Goal: Transaction & Acquisition: Purchase product/service

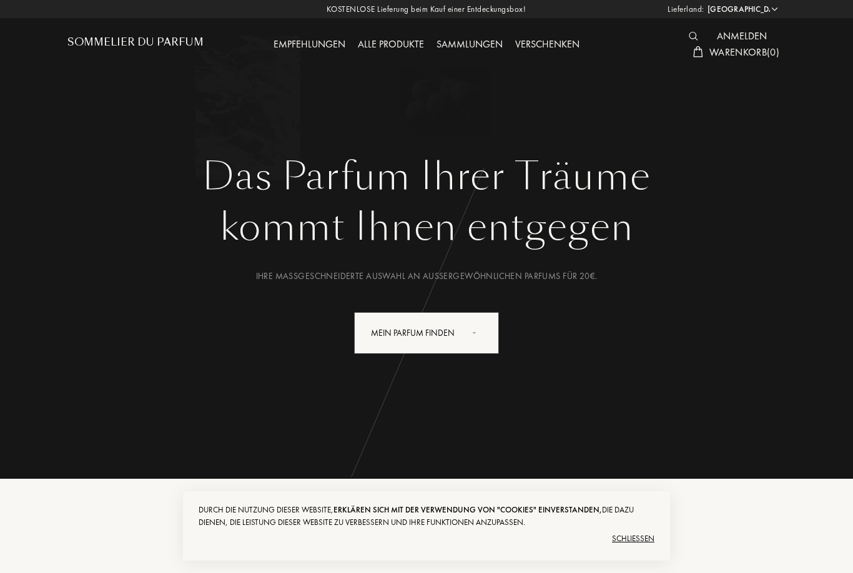
select select "DE"
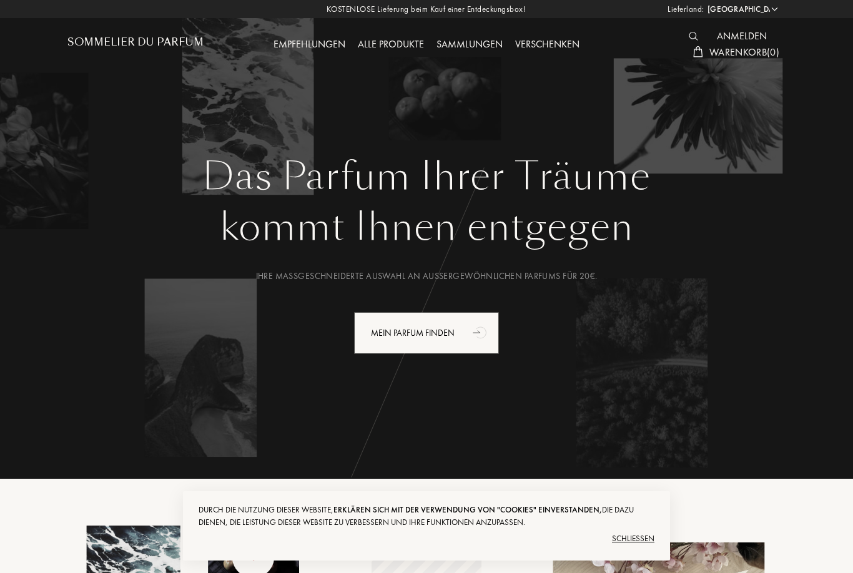
click at [394, 39] on div "Alle Produkte" at bounding box center [391, 45] width 79 height 16
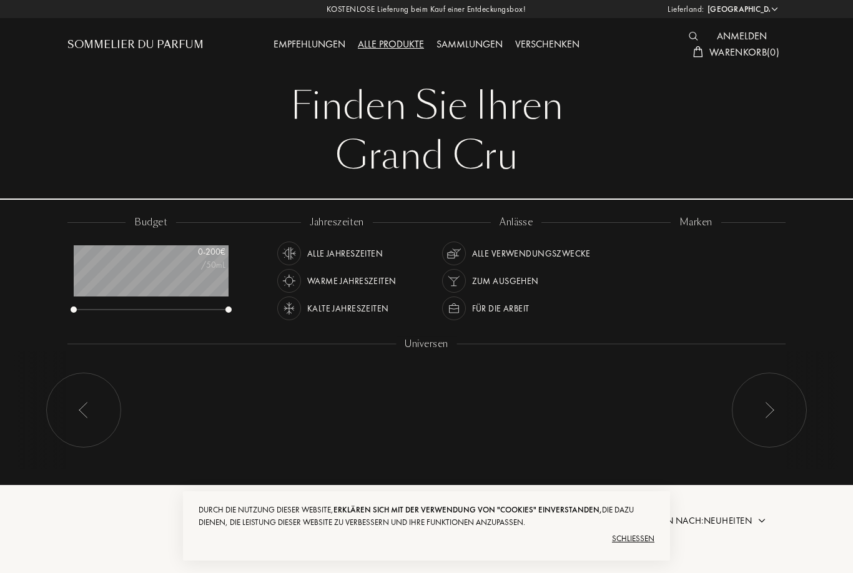
select select "DE"
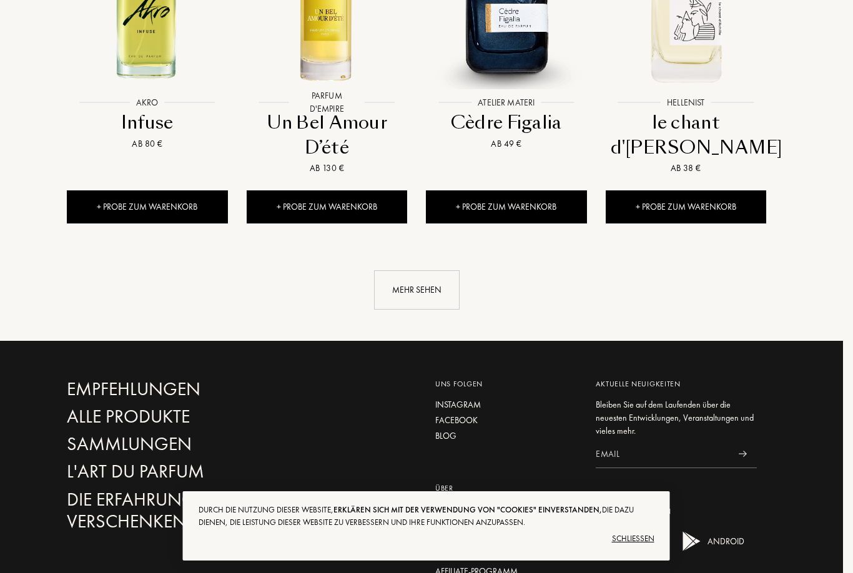
scroll to position [1314, 9]
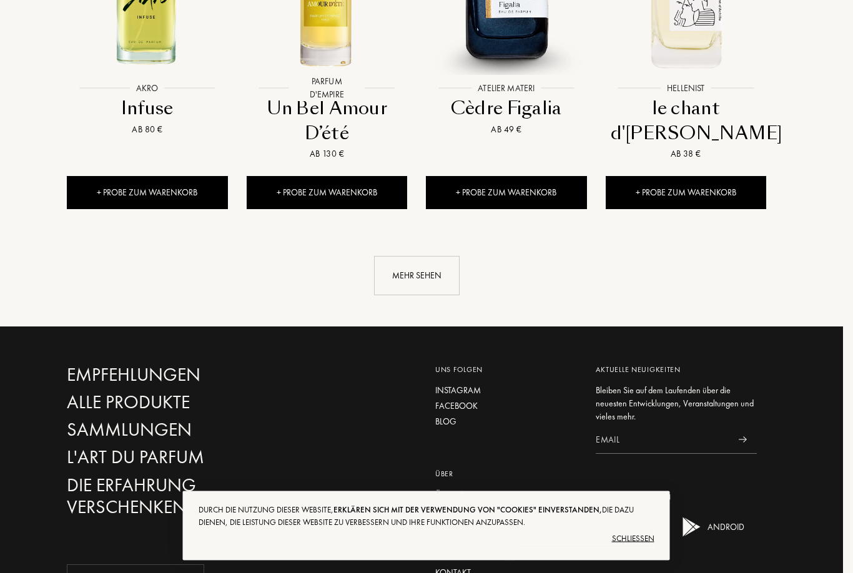
click at [404, 257] on div "Mehr sehen" at bounding box center [418, 276] width 86 height 39
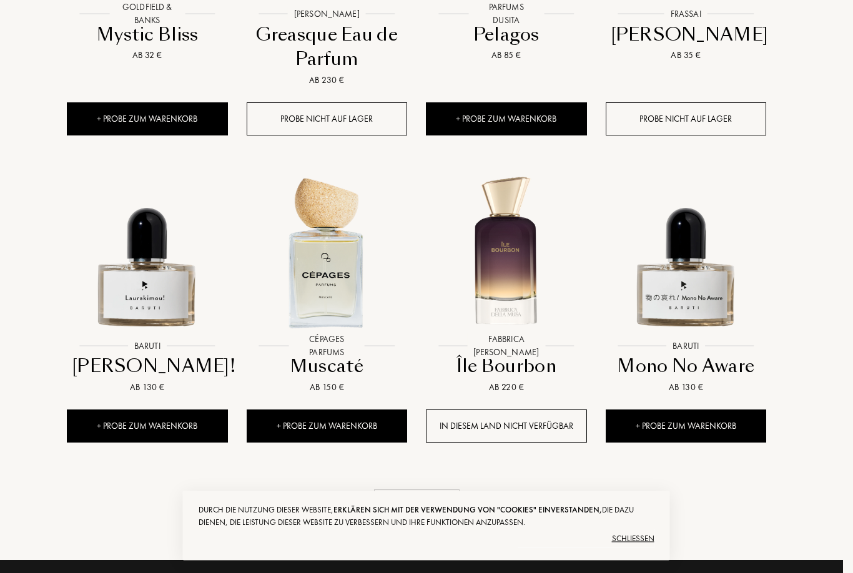
scroll to position [2055, 9]
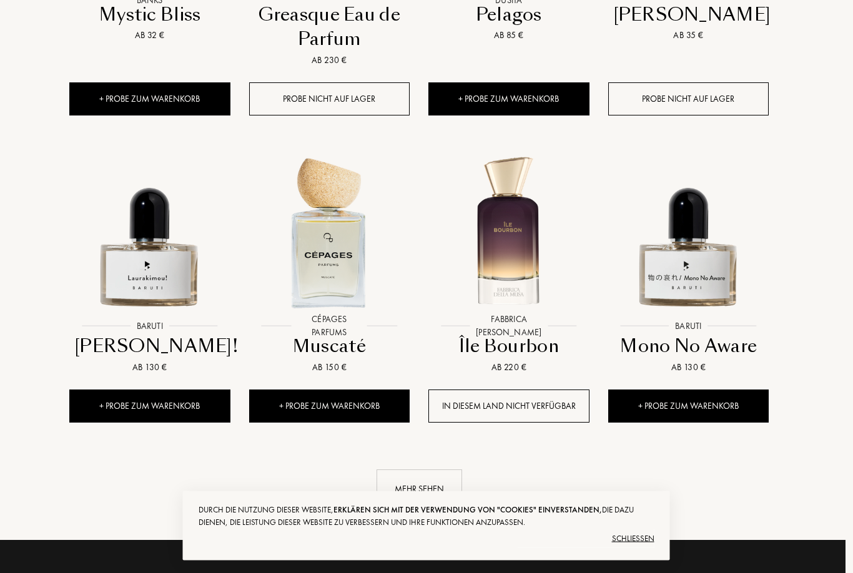
click at [417, 470] on div "Mehr sehen" at bounding box center [420, 489] width 86 height 39
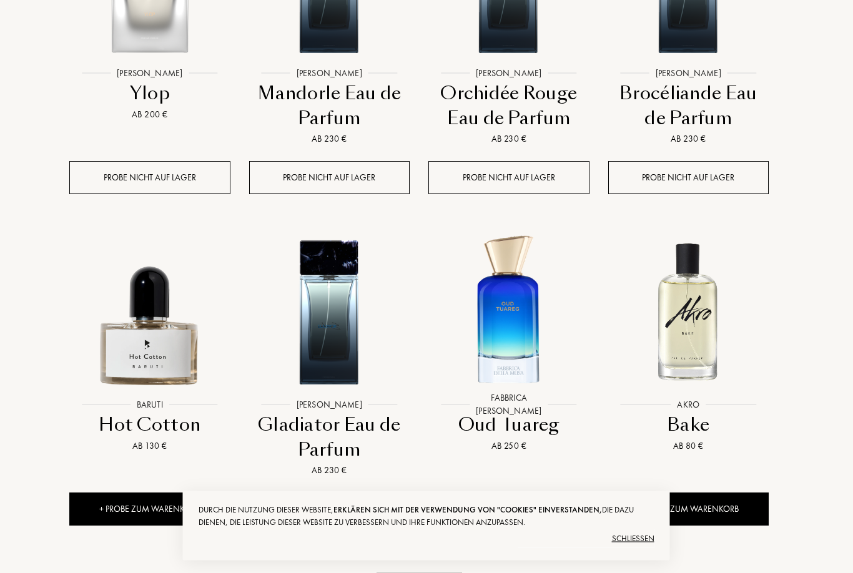
scroll to position [2971, 7]
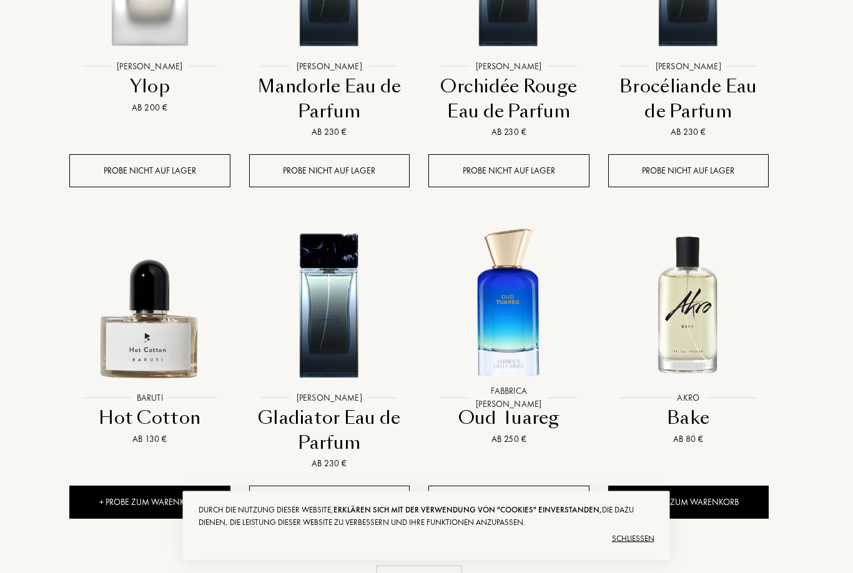
click at [752, 487] on div "+ Probe zum Warenkorb" at bounding box center [689, 503] width 161 height 33
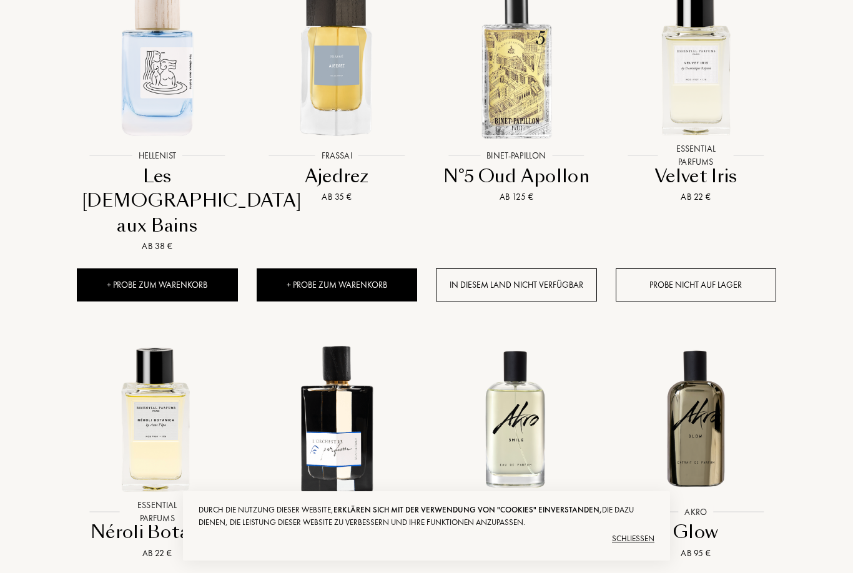
scroll to position [583, 0]
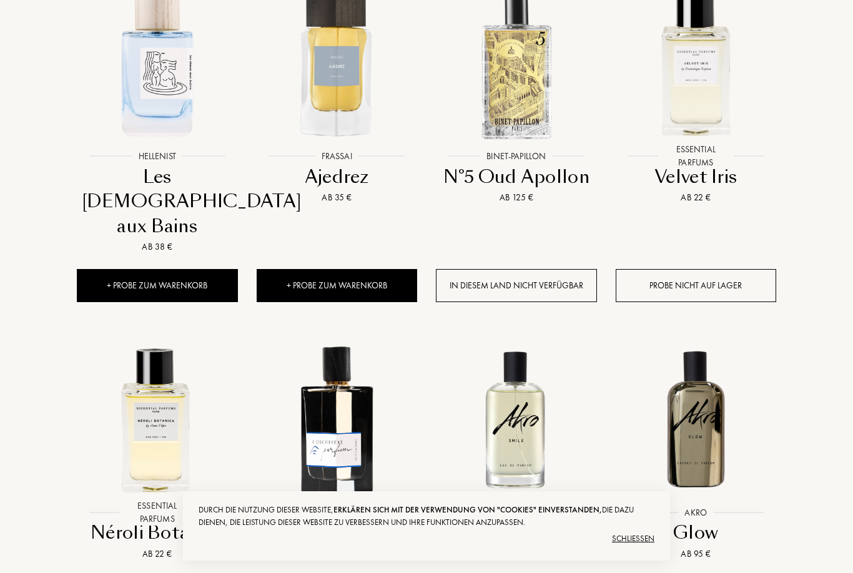
click at [206, 269] on div "+ Probe zum Warenkorb" at bounding box center [157, 285] width 161 height 33
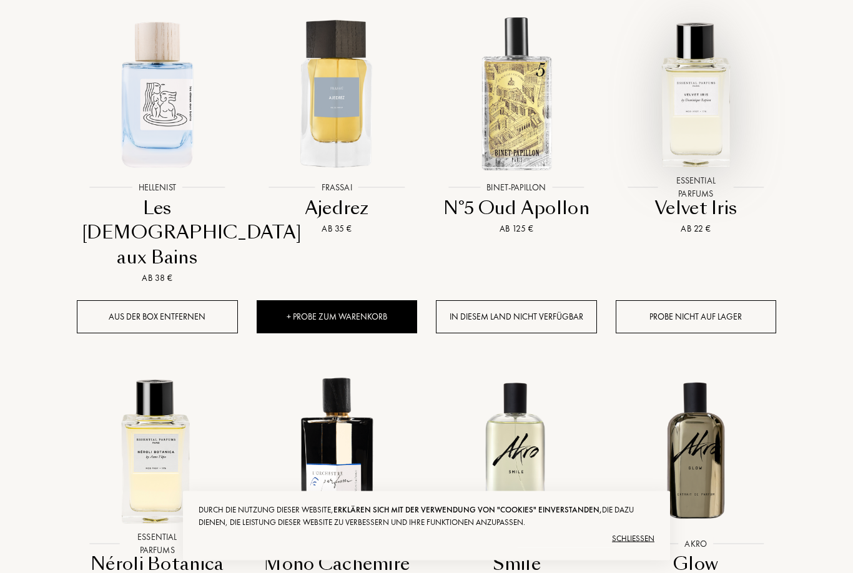
scroll to position [552, 0]
click at [705, 72] on img at bounding box center [696, 93] width 162 height 162
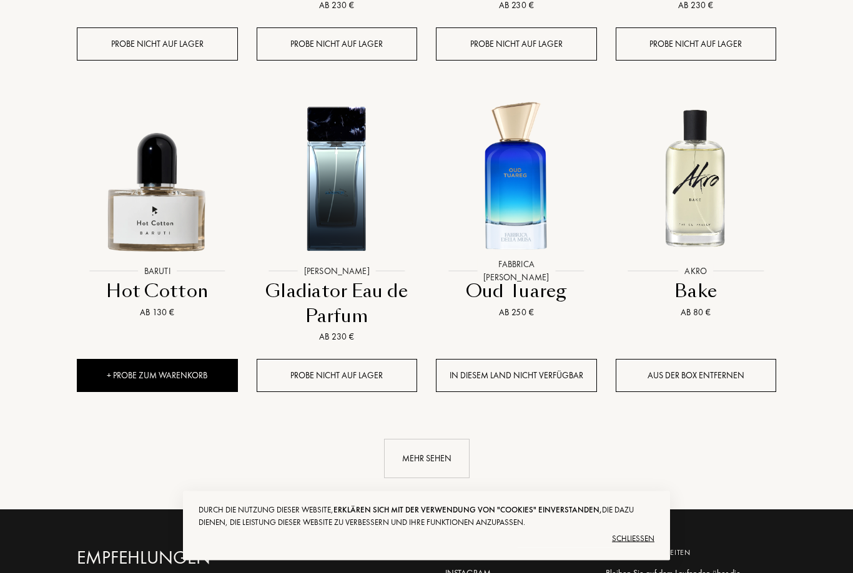
scroll to position [3122, 0]
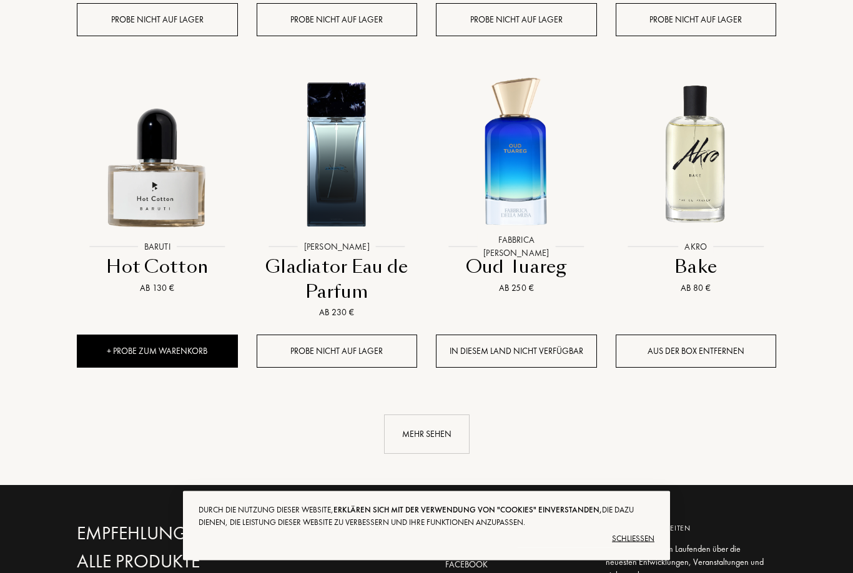
click at [430, 415] on div "Mehr sehen" at bounding box center [427, 434] width 86 height 39
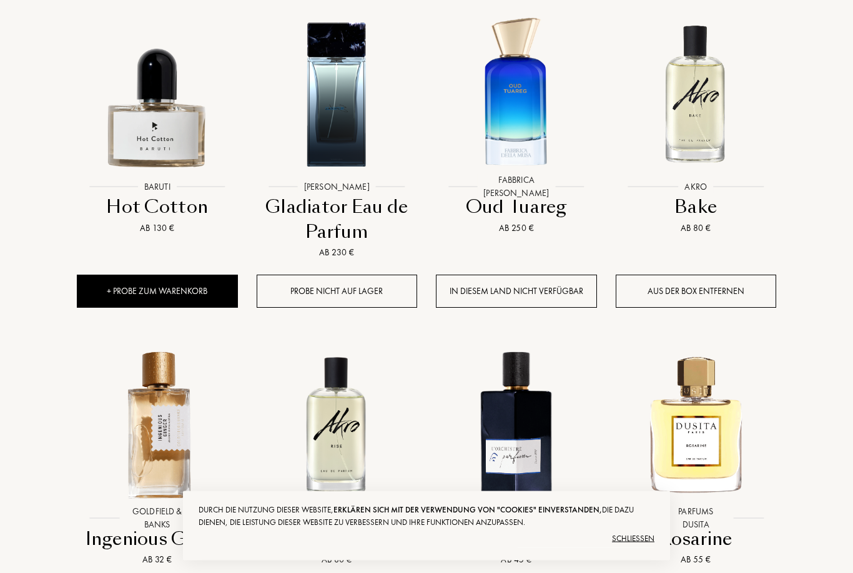
scroll to position [3311, 0]
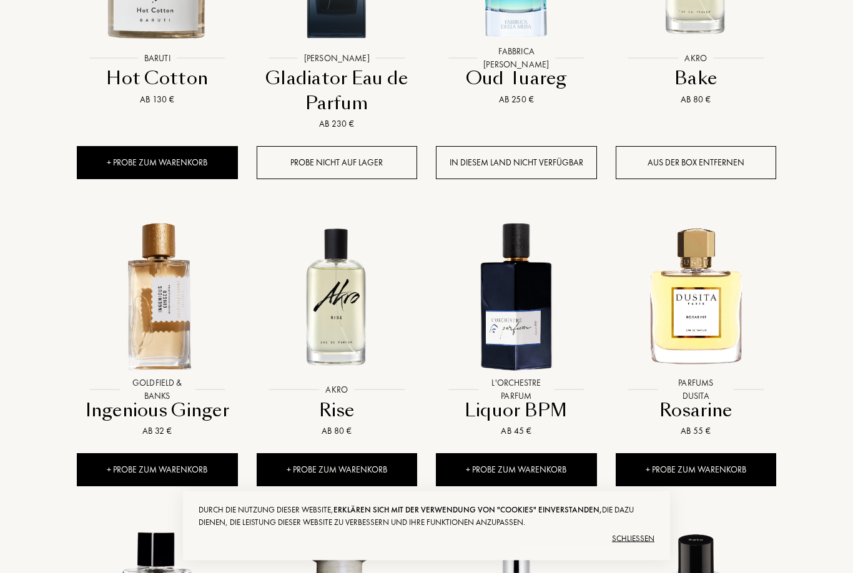
click at [195, 454] on div "+ Probe zum Warenkorb" at bounding box center [157, 470] width 161 height 33
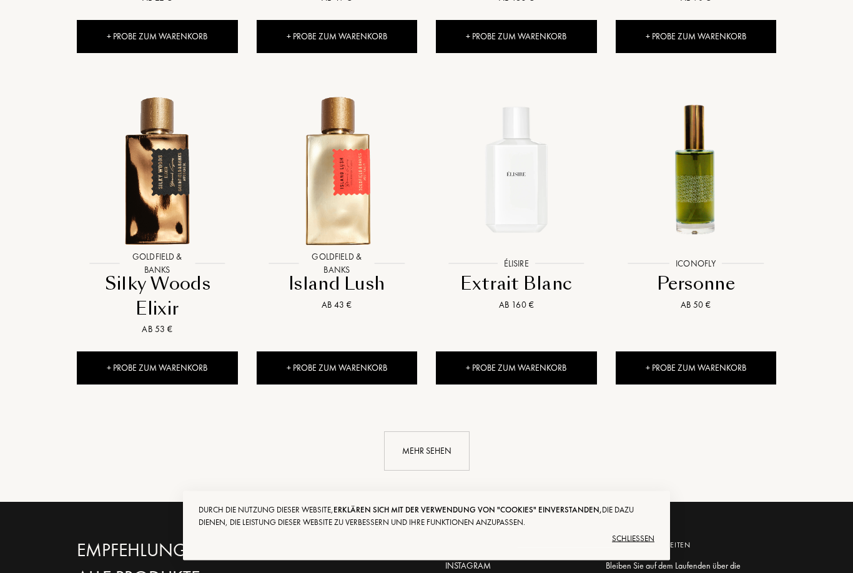
scroll to position [4054, 0]
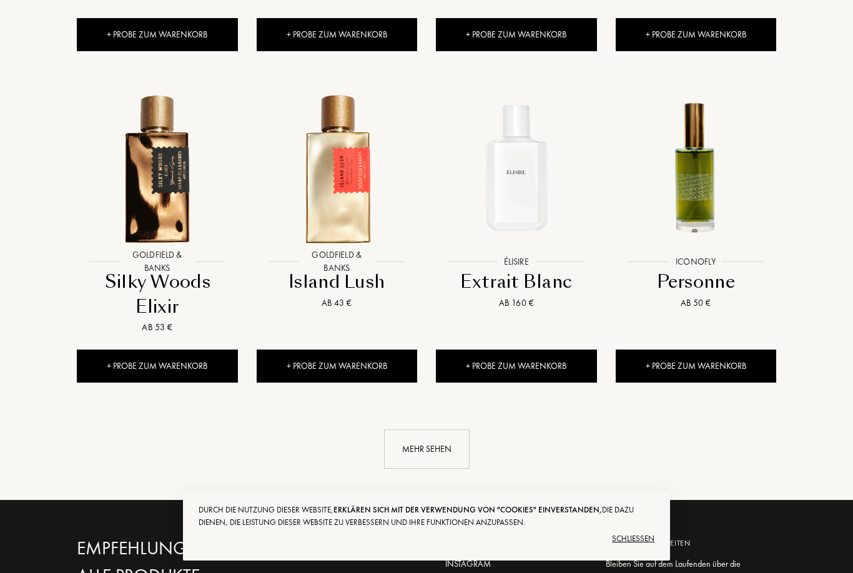
click at [435, 430] on div "Mehr sehen" at bounding box center [427, 449] width 86 height 39
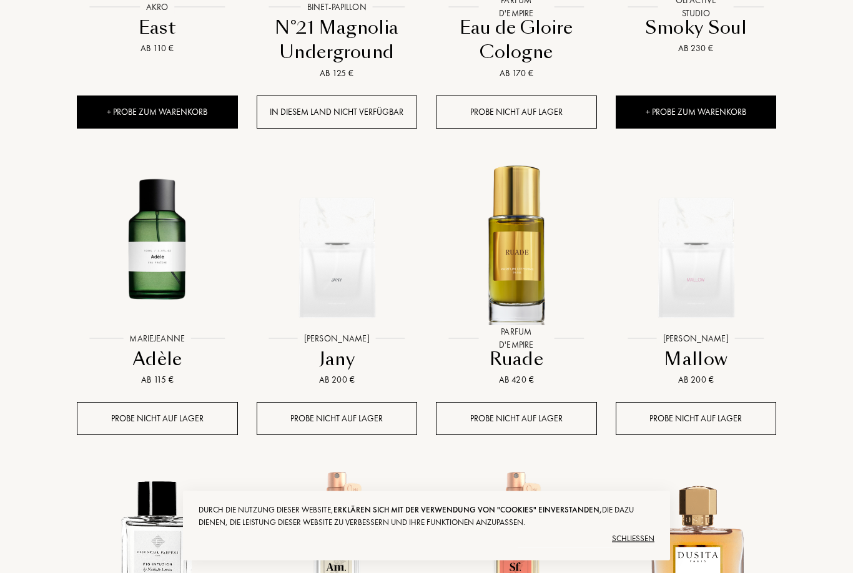
scroll to position [4641, 0]
click at [367, 402] on div "Probe nicht auf Lager" at bounding box center [337, 418] width 161 height 33
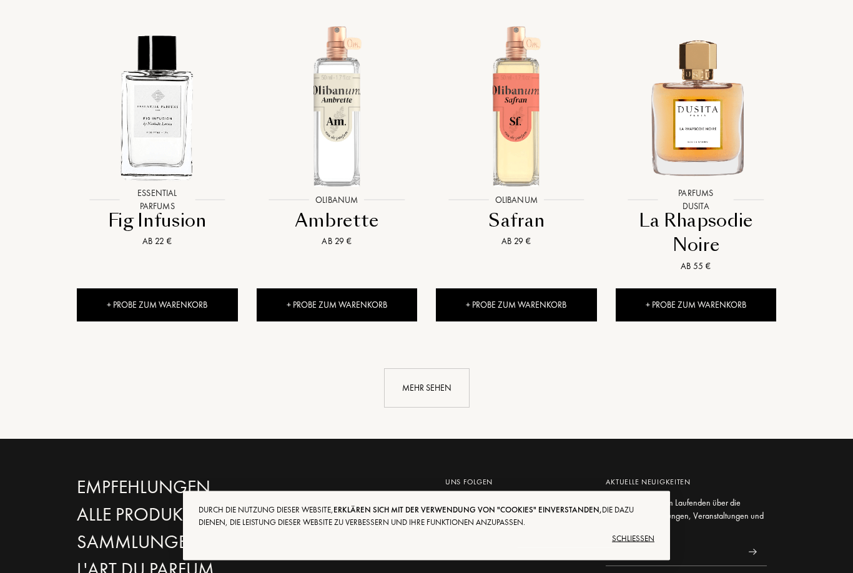
scroll to position [5087, 0]
click at [432, 369] on div "Mehr sehen" at bounding box center [427, 388] width 86 height 39
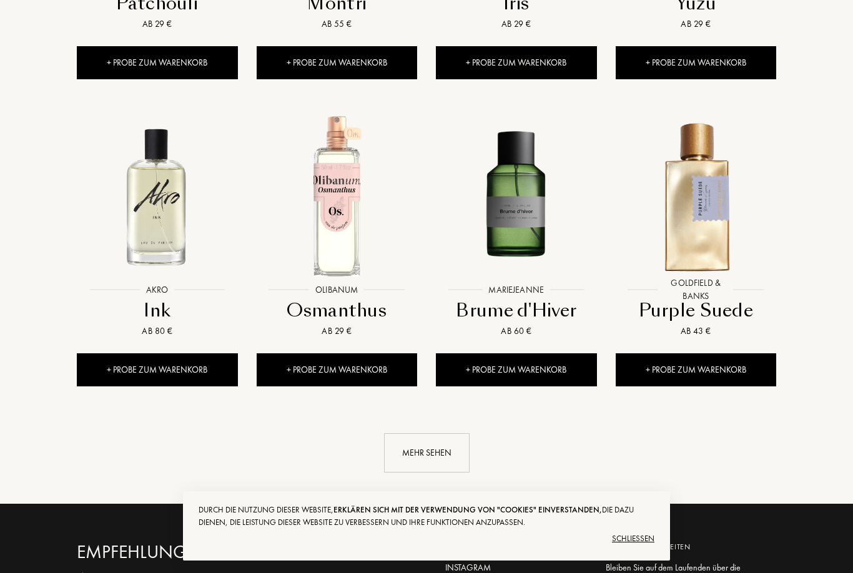
scroll to position [5948, 0]
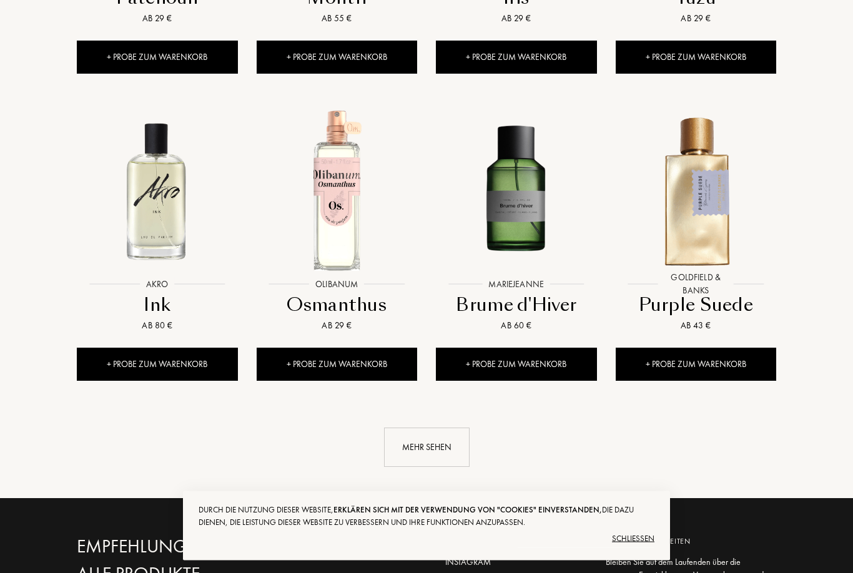
click at [429, 429] on div "Mehr sehen" at bounding box center [427, 448] width 86 height 39
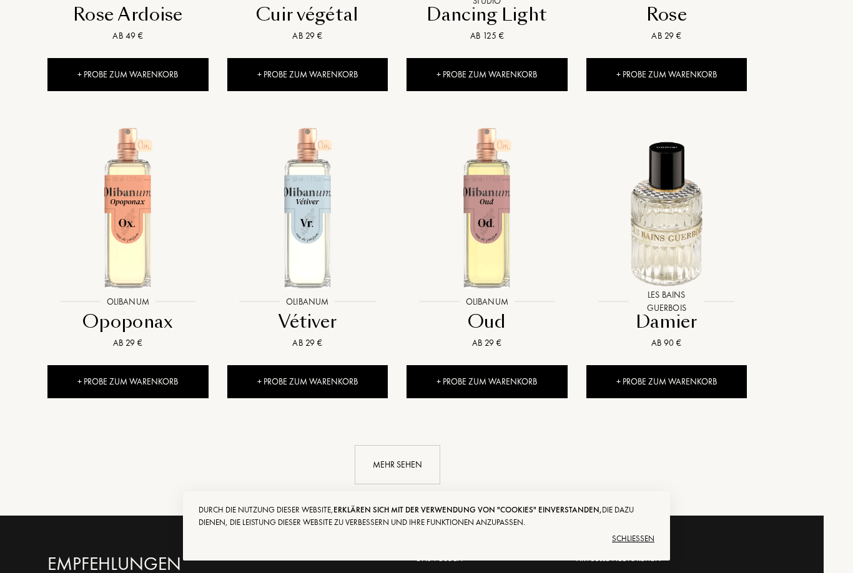
scroll to position [6978, 29]
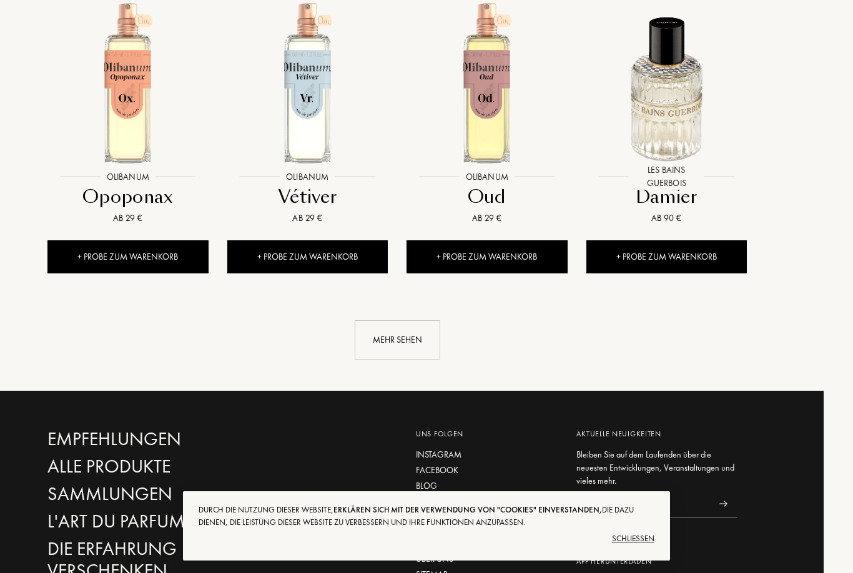
click at [394, 320] on div "Mehr sehen" at bounding box center [398, 339] width 86 height 39
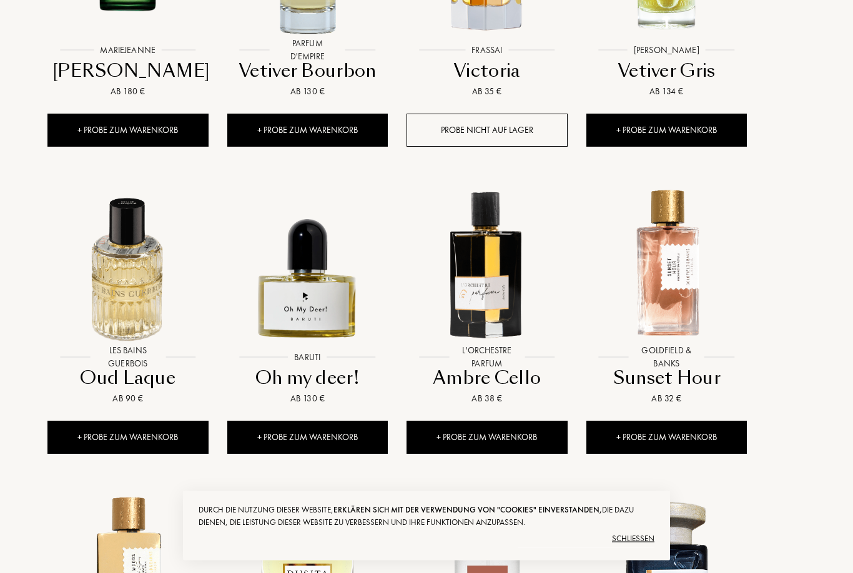
scroll to position [7412, 29]
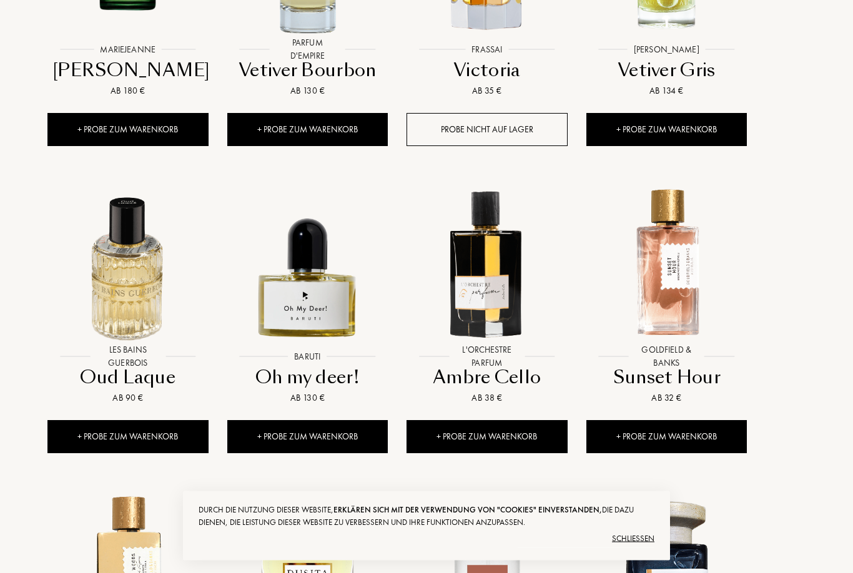
click at [692, 421] on div "+ Probe zum Warenkorb" at bounding box center [667, 437] width 161 height 33
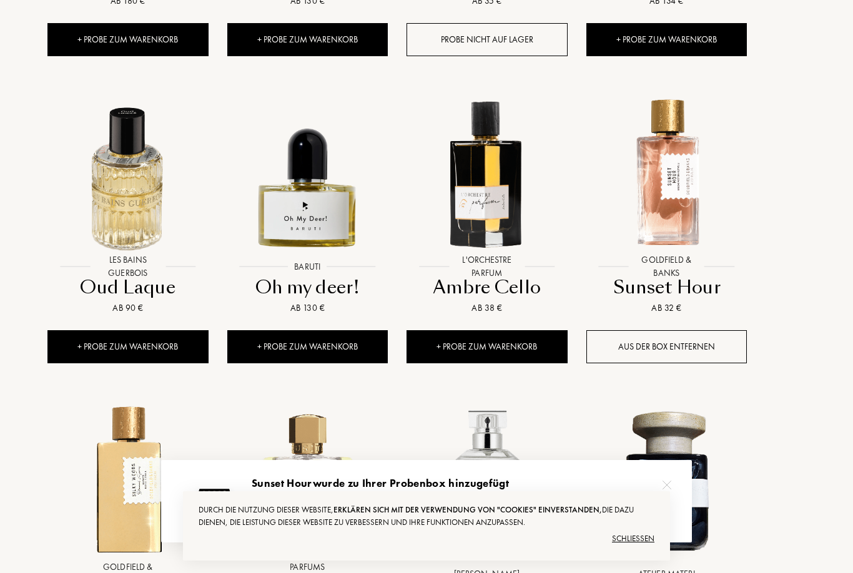
scroll to position [7586, 29]
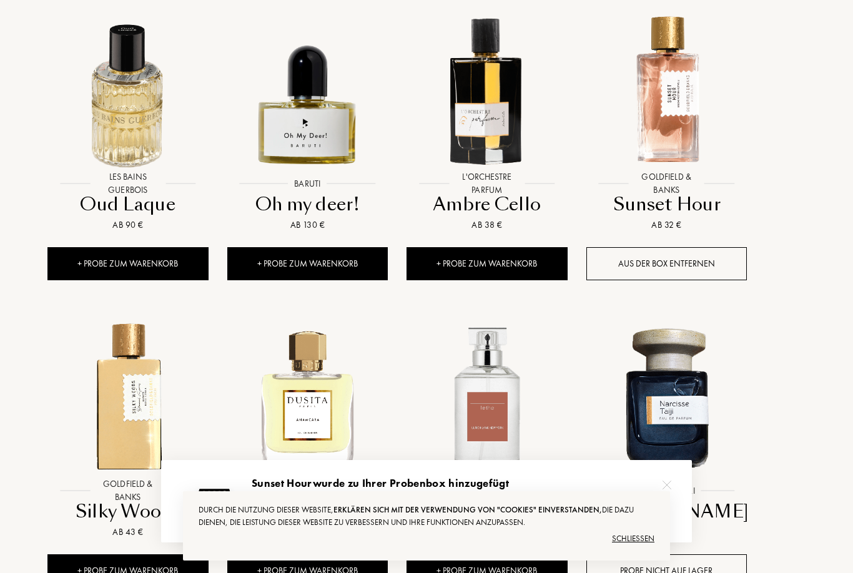
click at [111, 555] on div "+ Probe zum Warenkorb" at bounding box center [127, 571] width 161 height 33
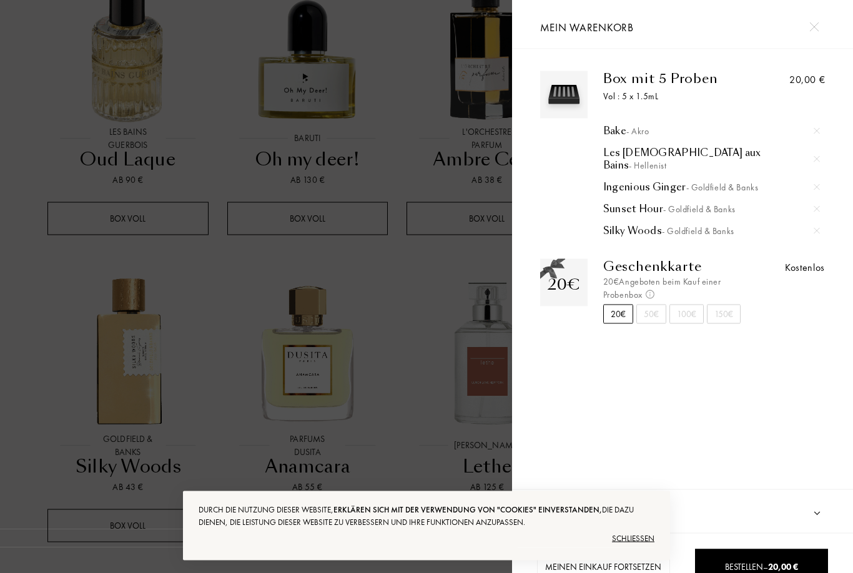
scroll to position [7631, 29]
click at [106, 538] on div at bounding box center [256, 307] width 512 height 615
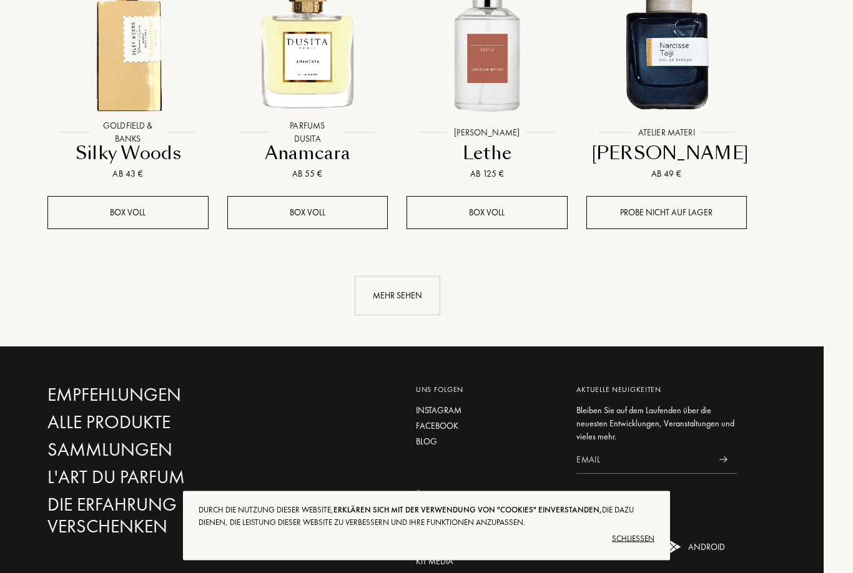
click at [394, 277] on div "Mehr sehen" at bounding box center [398, 296] width 86 height 39
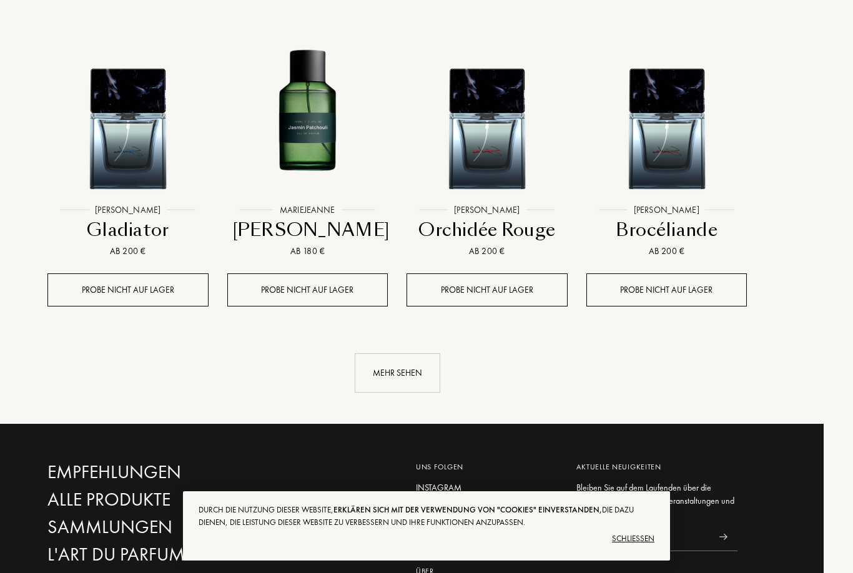
scroll to position [8811, 29]
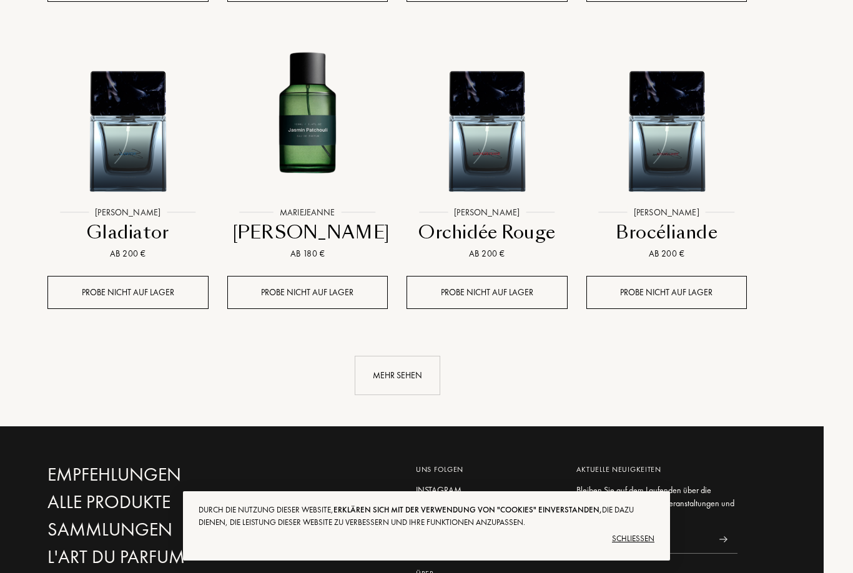
click at [394, 356] on div "Mehr sehen" at bounding box center [398, 375] width 86 height 39
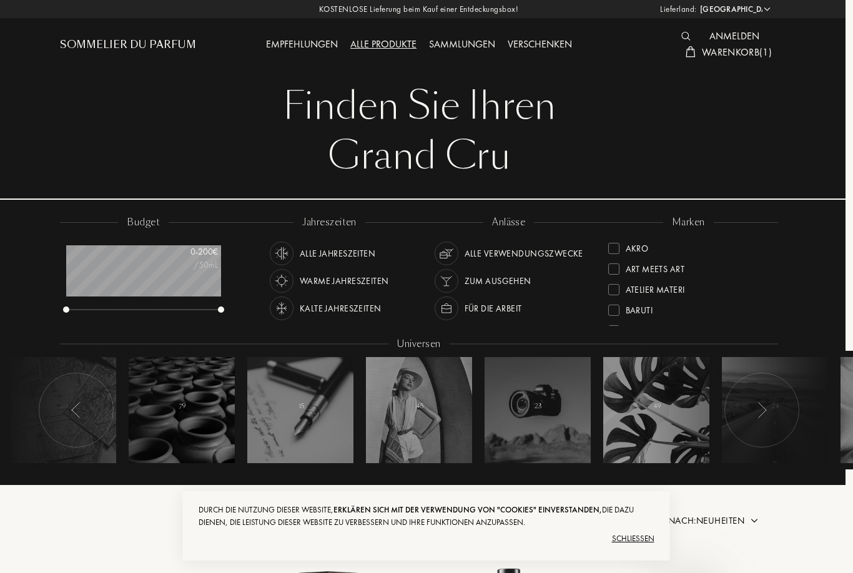
scroll to position [0, 7]
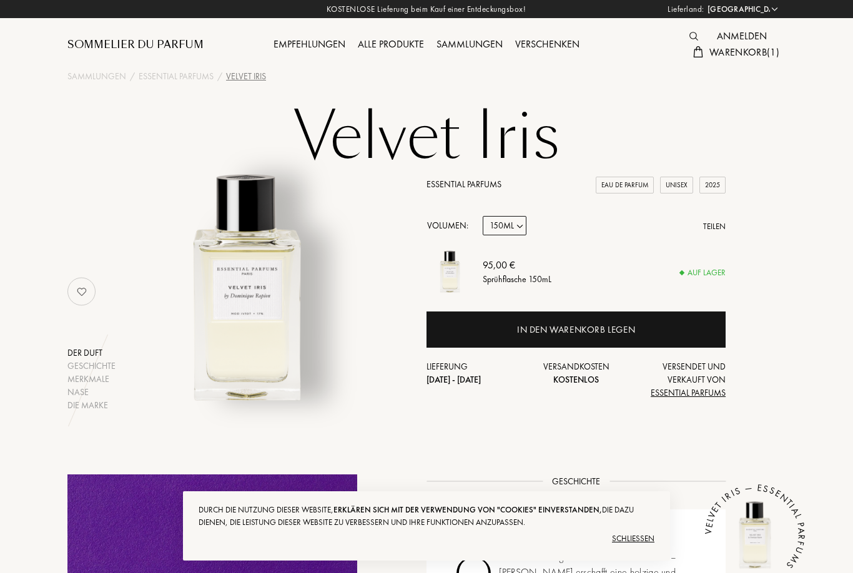
select select "DE"
select select "3"
